Goal: Transaction & Acquisition: Purchase product/service

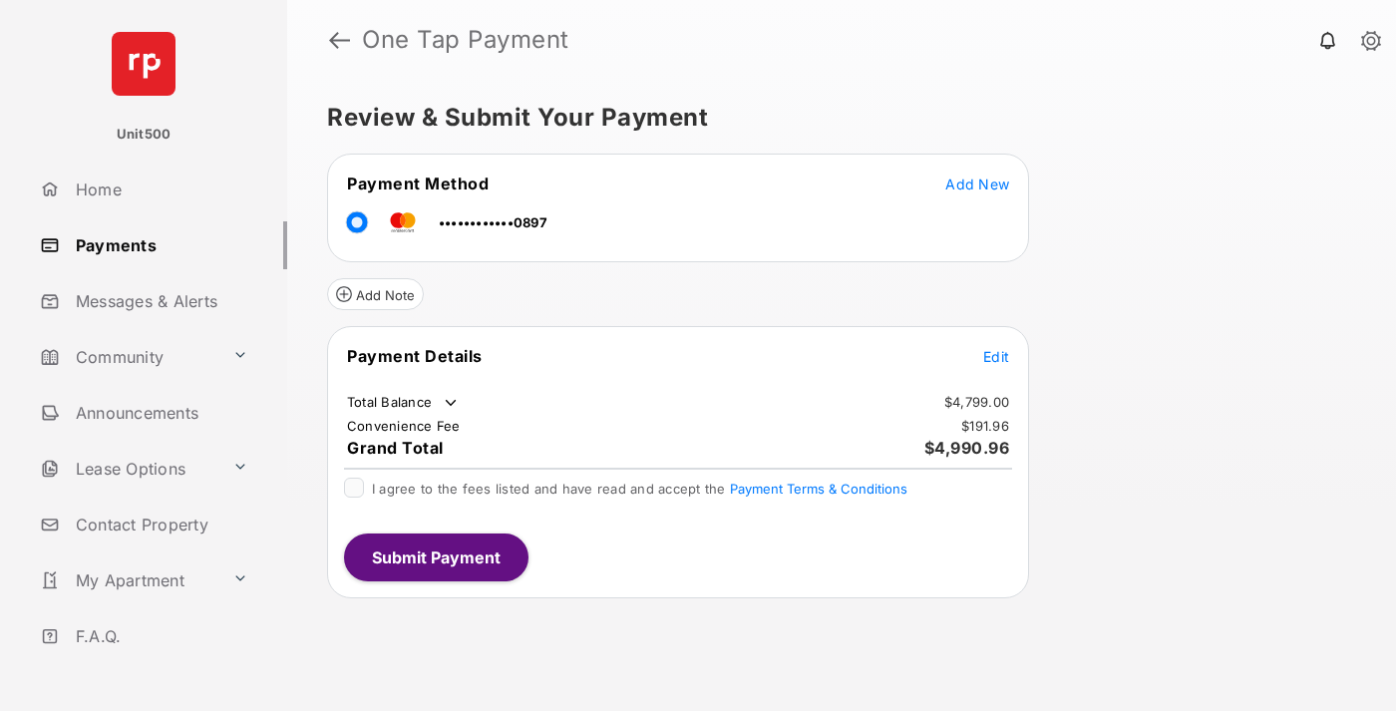
click at [996, 356] on span "Edit" at bounding box center [996, 356] width 26 height 17
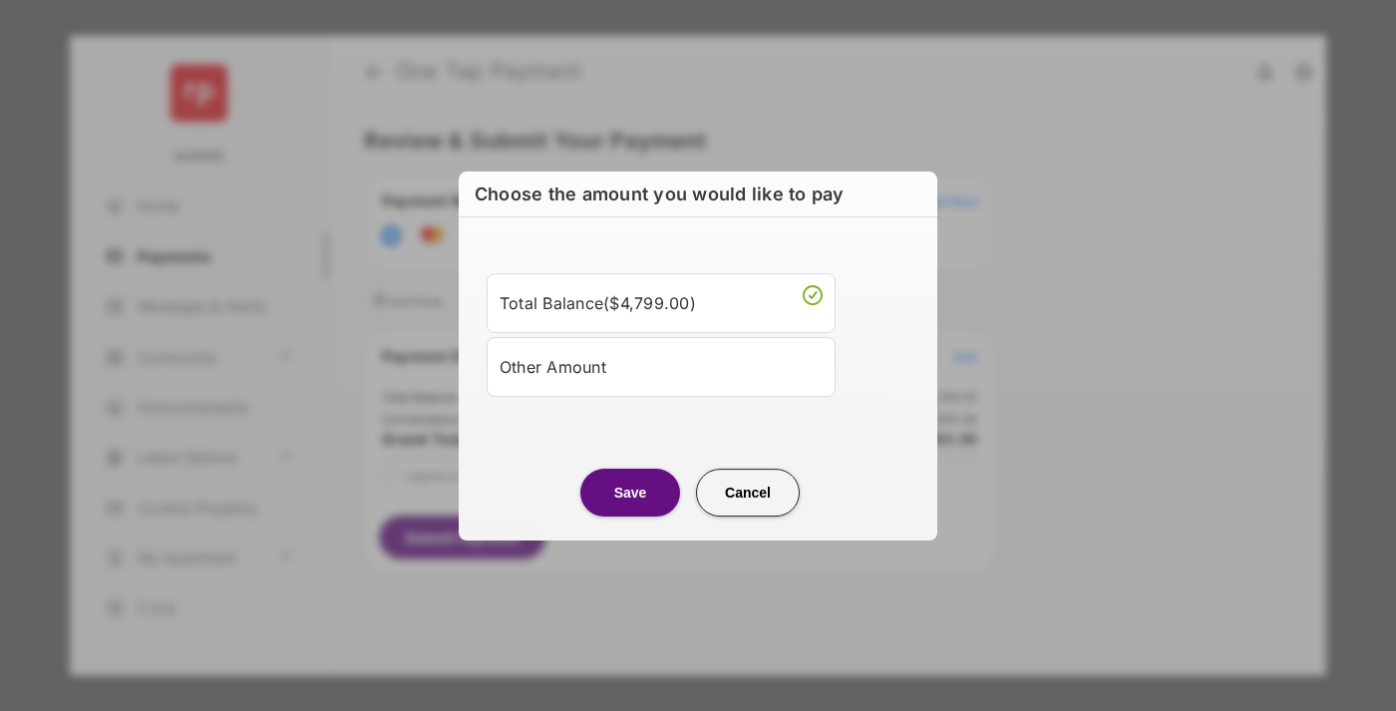
click at [661, 366] on div "Other Amount" at bounding box center [661, 367] width 323 height 34
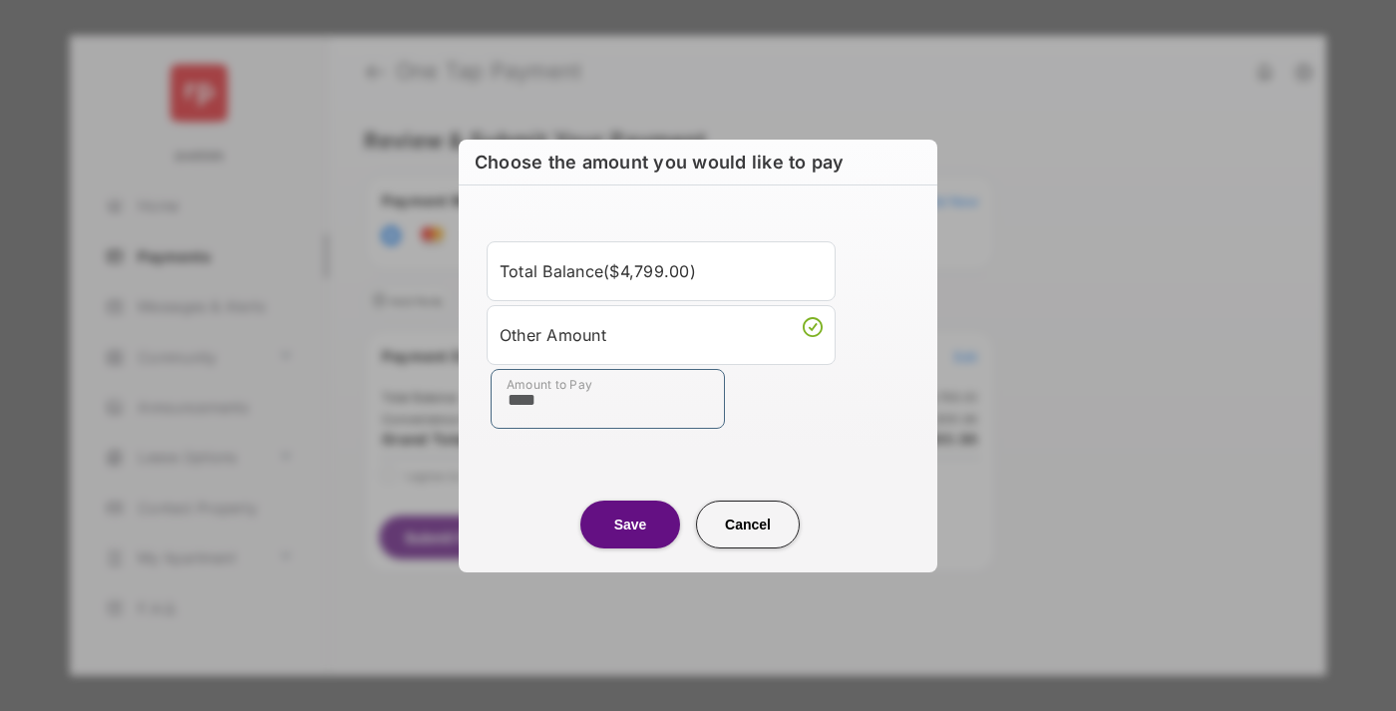
type input "****"
click at [630, 523] on button "Save" at bounding box center [630, 525] width 100 height 48
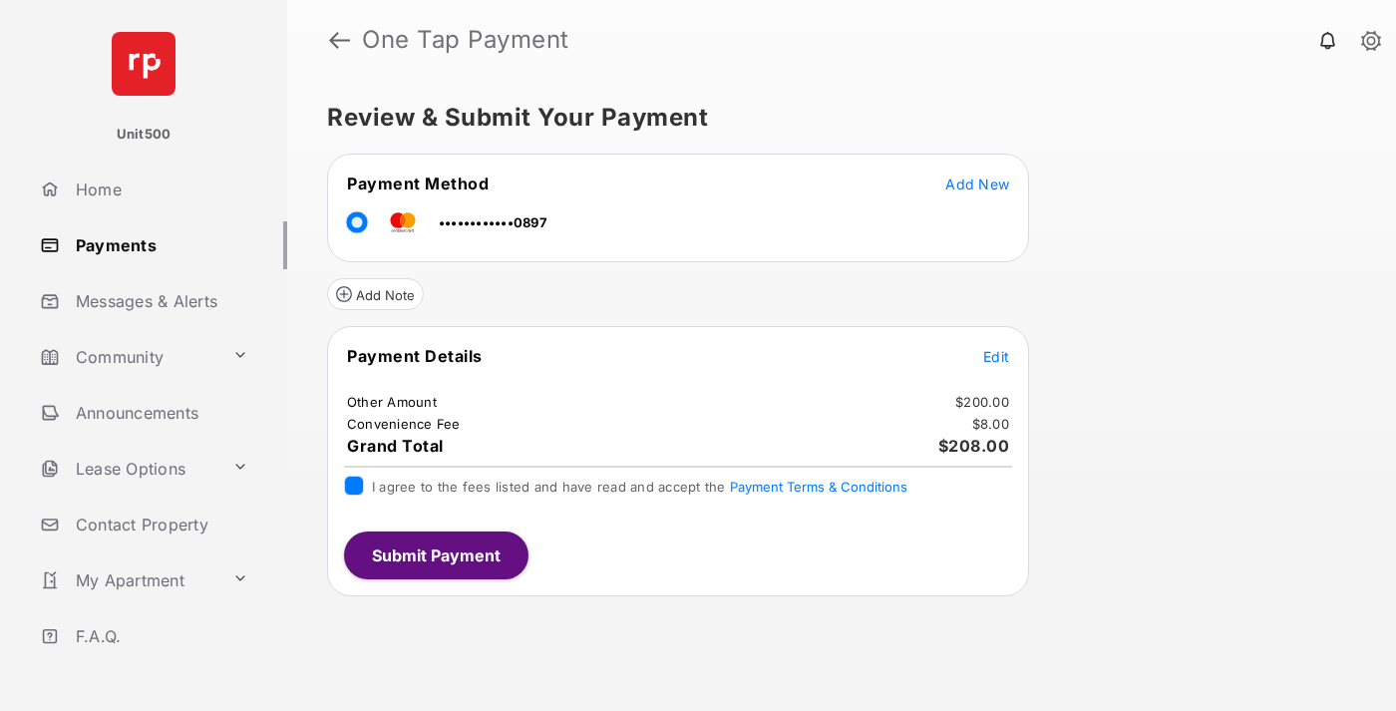
click at [435, 554] on button "Submit Payment" at bounding box center [436, 555] width 184 height 48
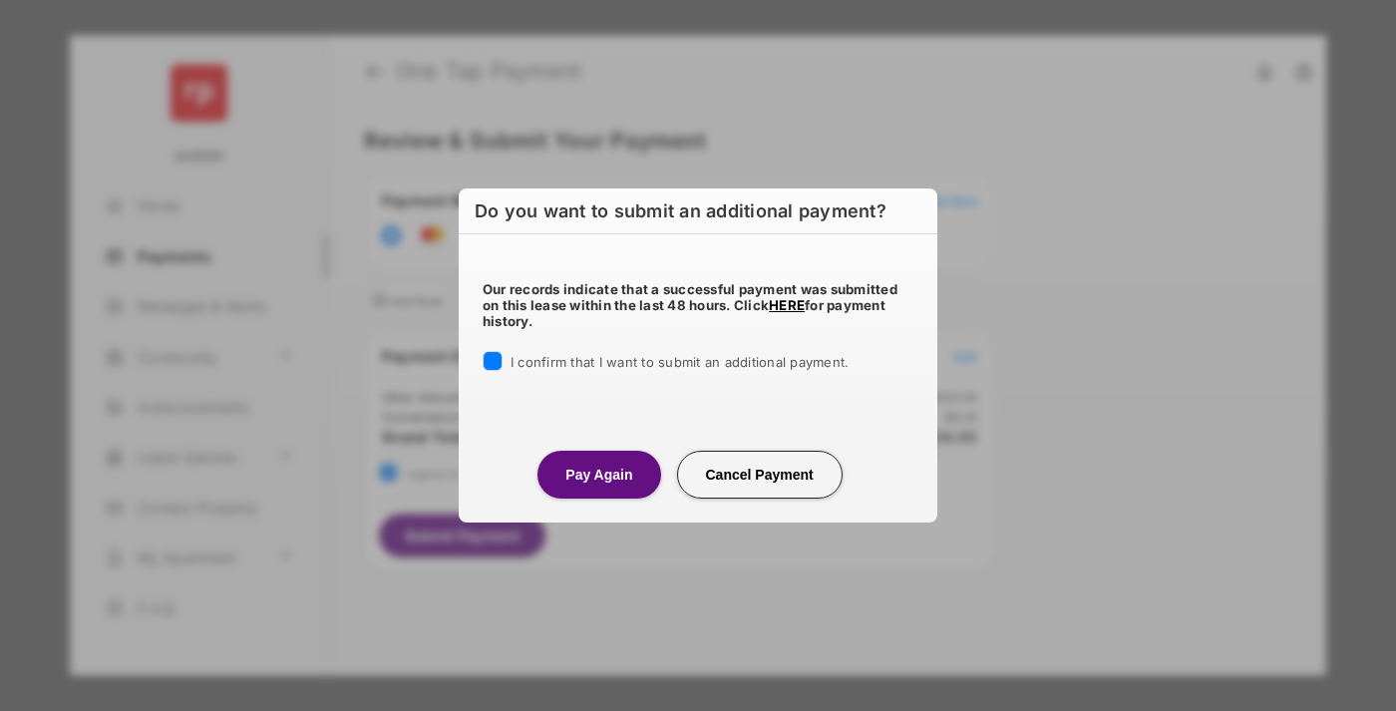
click at [598, 474] on button "Pay Again" at bounding box center [598, 475] width 123 height 48
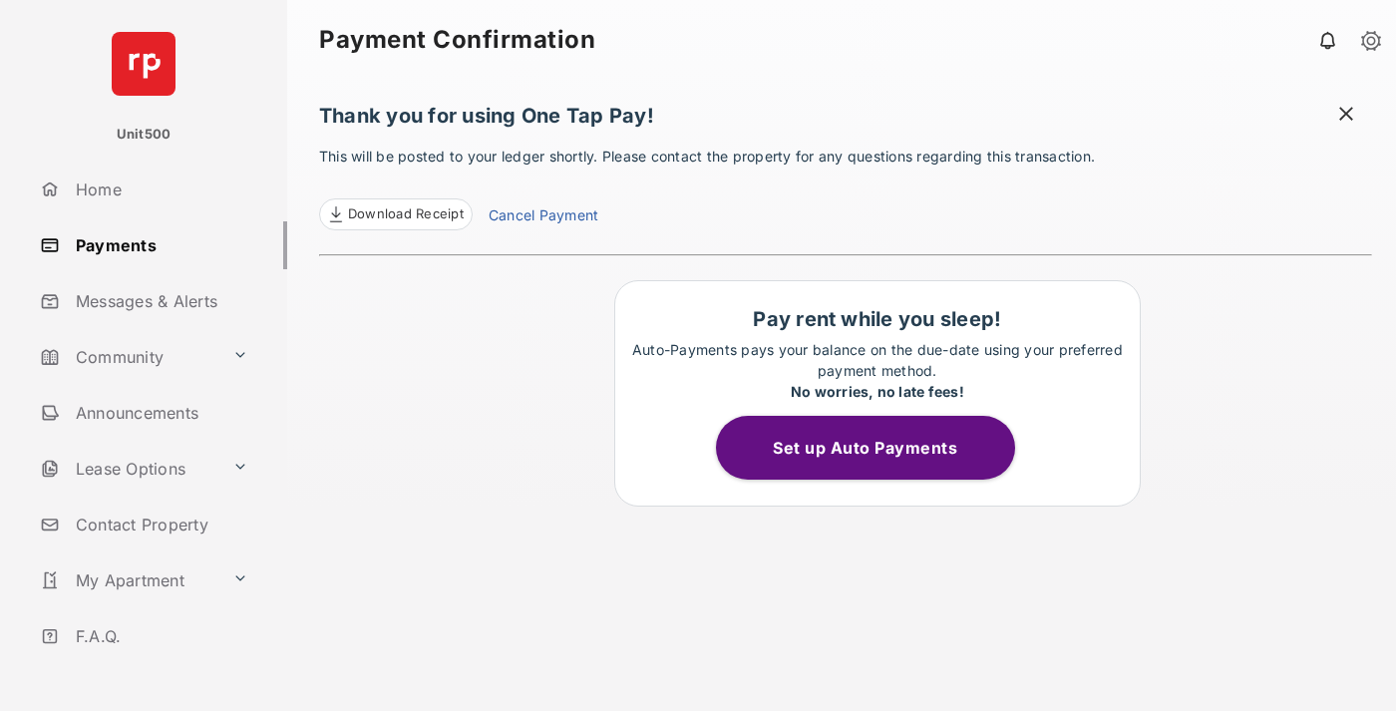
click at [395, 214] on span "Download Receipt" at bounding box center [406, 214] width 116 height 20
click at [1346, 116] on span at bounding box center [1346, 116] width 20 height 25
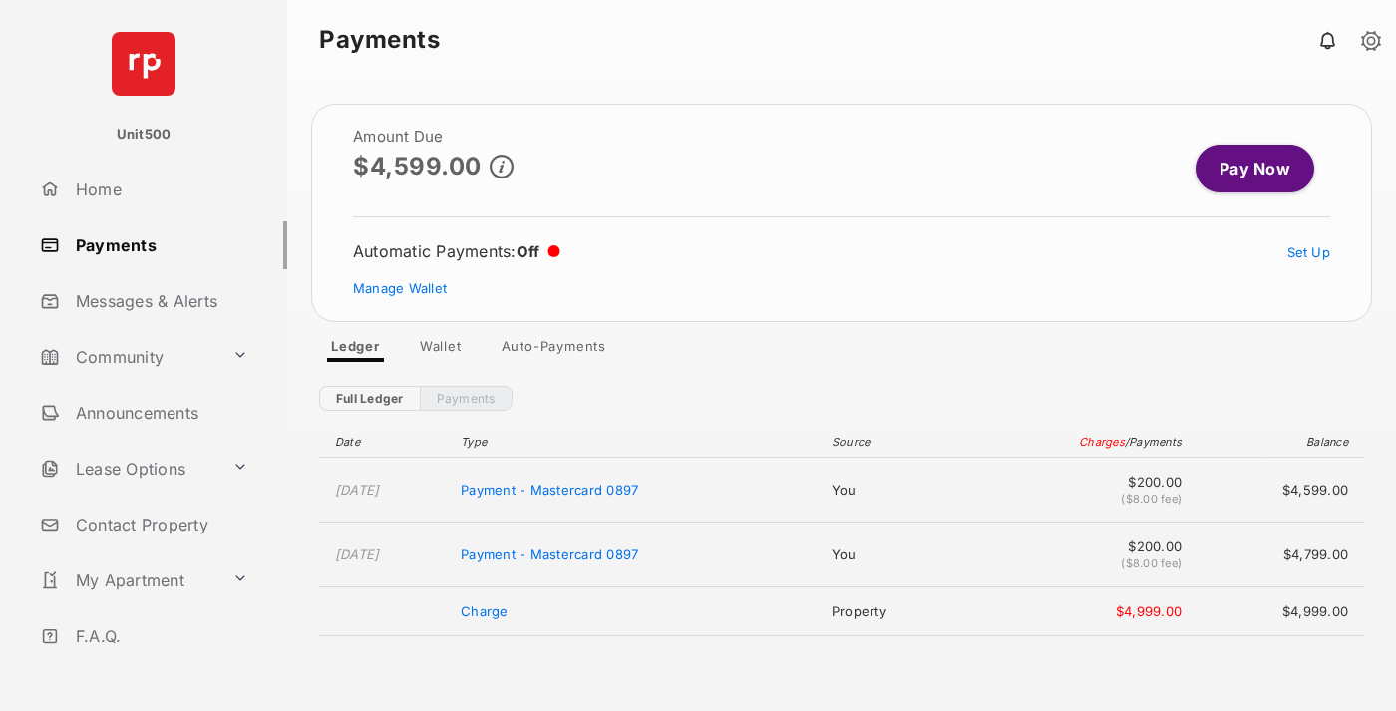
click at [400, 288] on link "Manage Wallet" at bounding box center [400, 288] width 94 height 16
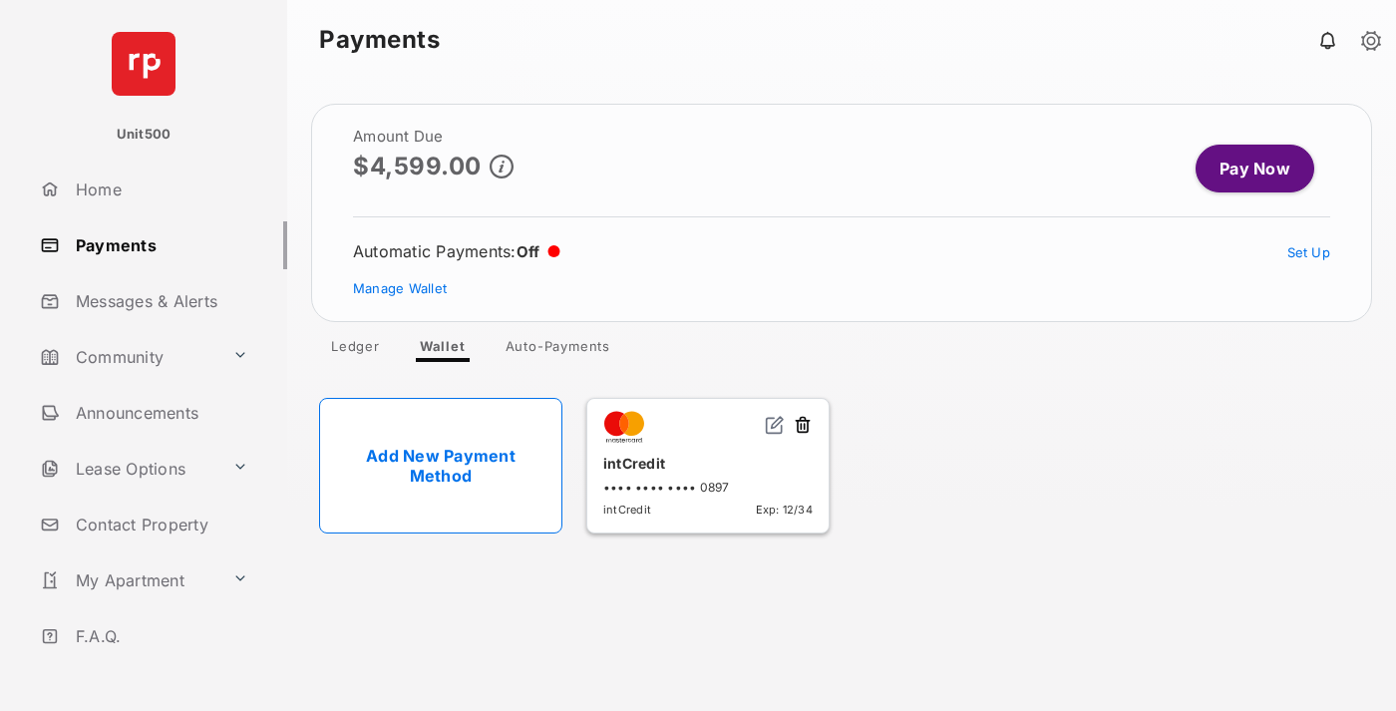
click at [803, 426] on button at bounding box center [803, 426] width 20 height 23
